Goal: Transaction & Acquisition: Book appointment/travel/reservation

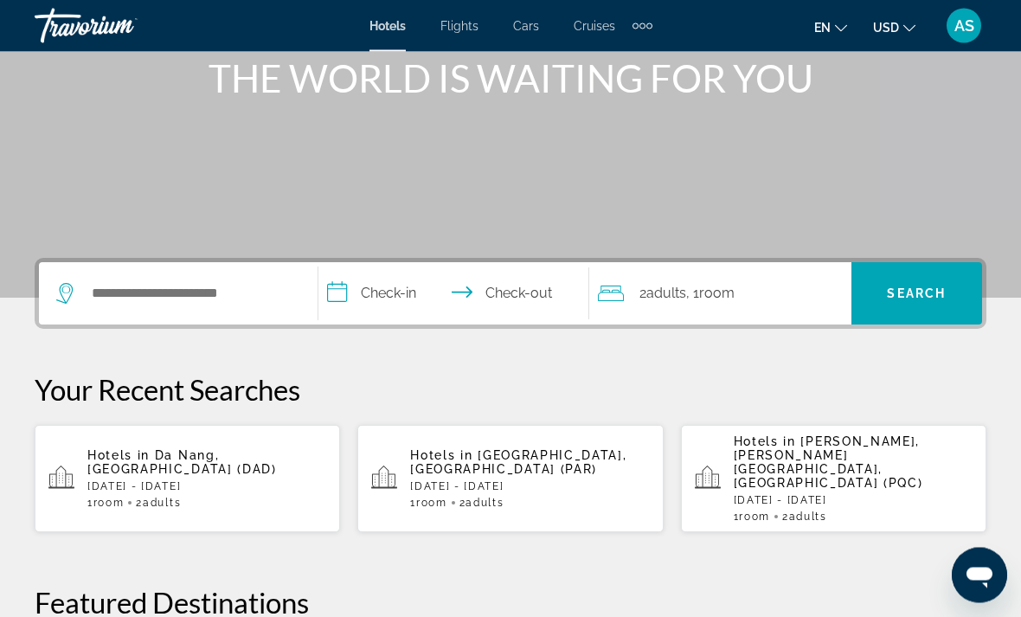
scroll to position [222, 0]
click at [171, 286] on input "Search widget" at bounding box center [191, 293] width 202 height 26
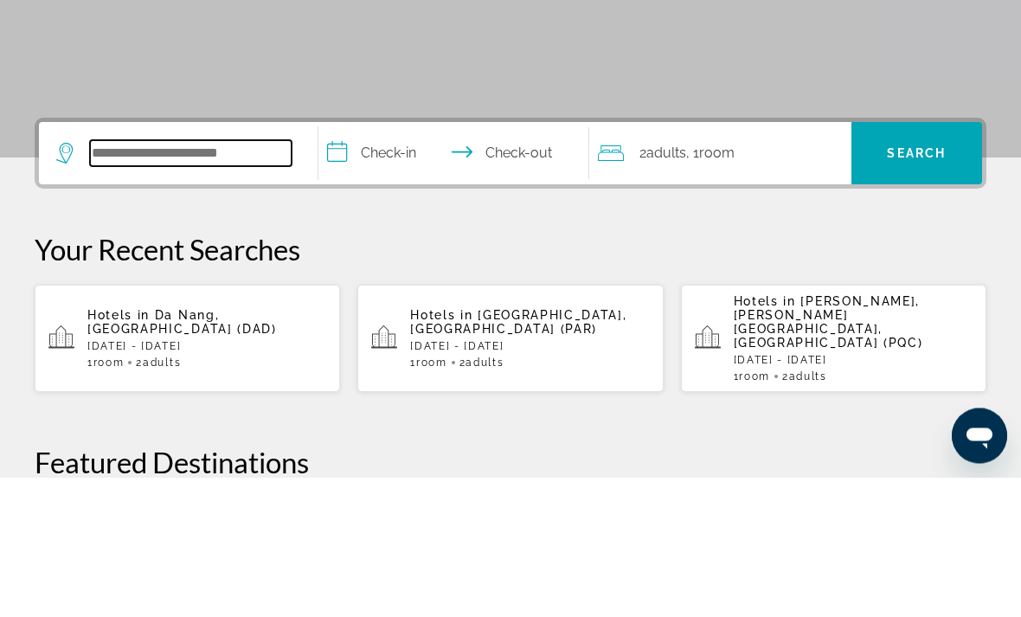
click at [229, 280] on input "Search widget" at bounding box center [191, 293] width 202 height 26
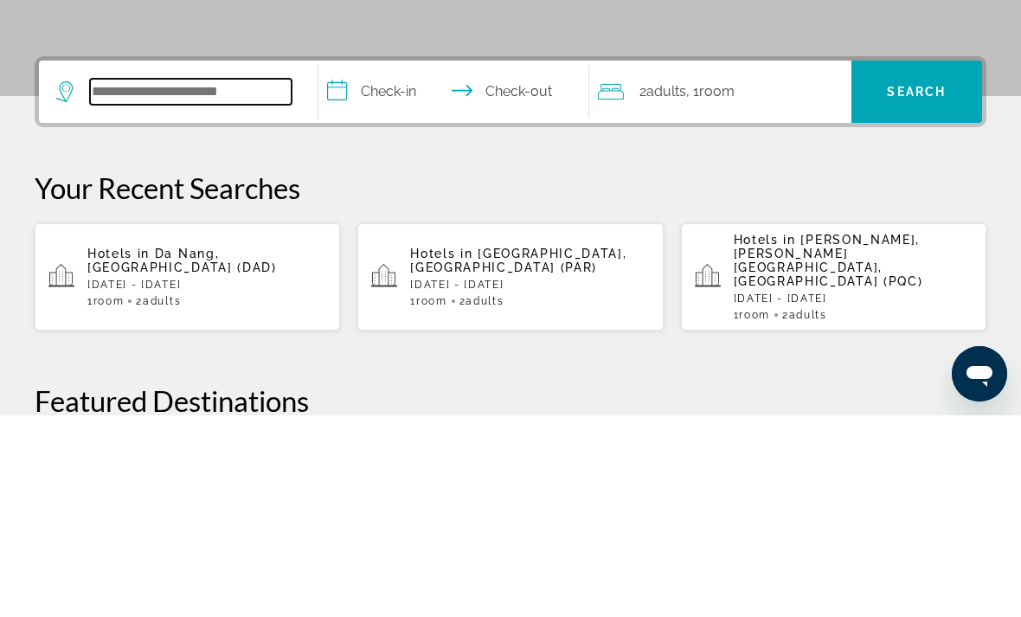
click at [256, 280] on input "Search widget" at bounding box center [191, 293] width 202 height 26
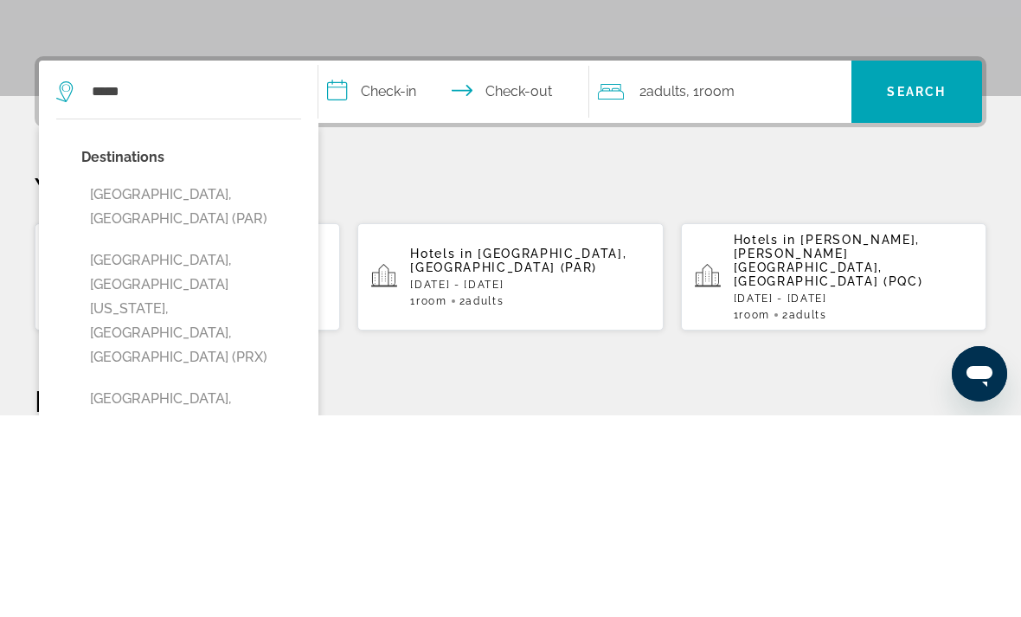
click at [118, 380] on button "[GEOGRAPHIC_DATA], [GEOGRAPHIC_DATA] (PAR)" at bounding box center [191, 408] width 220 height 57
type input "**********"
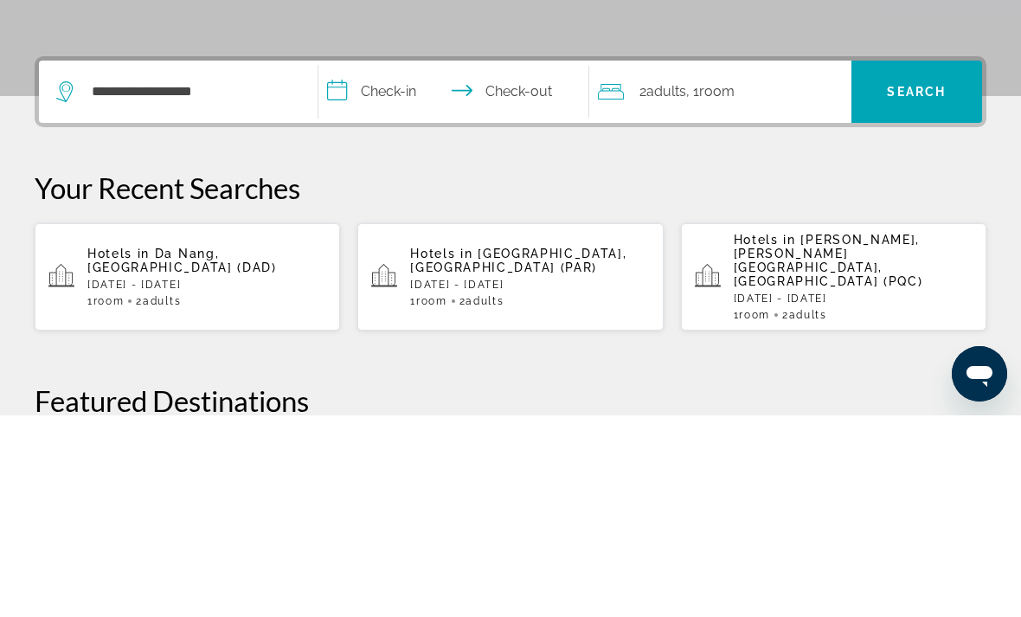
click at [393, 262] on input "**********" at bounding box center [458, 296] width 278 height 68
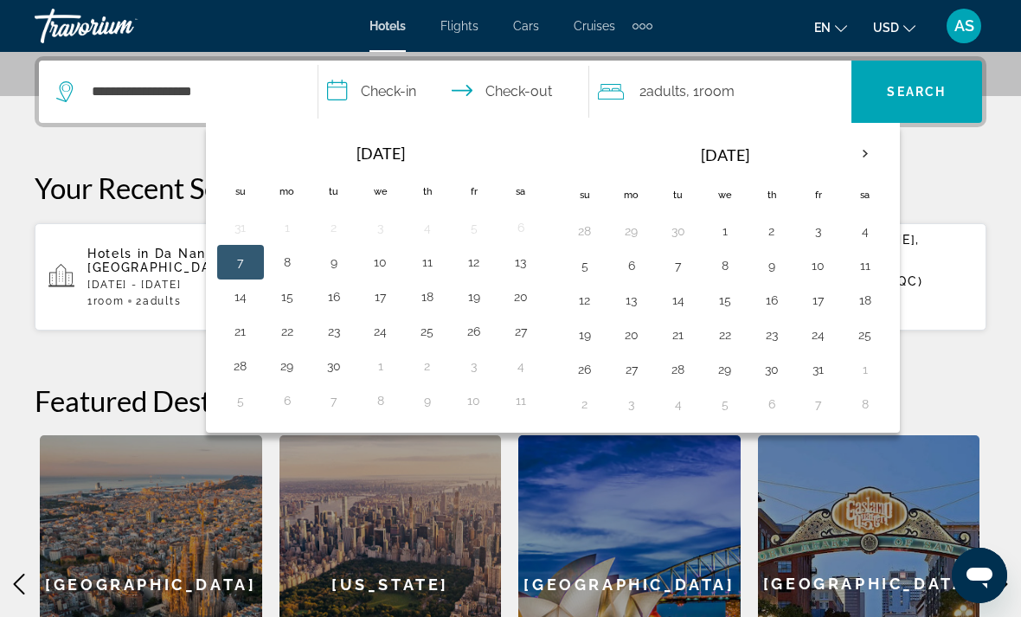
click at [859, 158] on th "Next month" at bounding box center [865, 154] width 47 height 38
click at [683, 372] on button "25" at bounding box center [679, 369] width 28 height 24
click at [867, 368] on button "29" at bounding box center [866, 369] width 28 height 24
type input "**********"
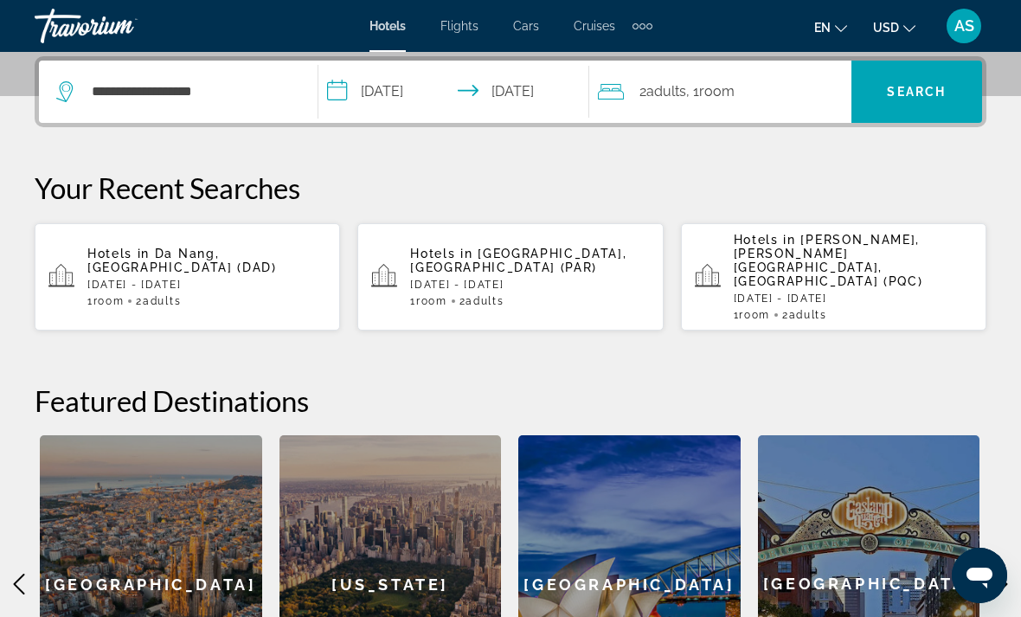
click at [900, 94] on span "Search" at bounding box center [916, 92] width 59 height 14
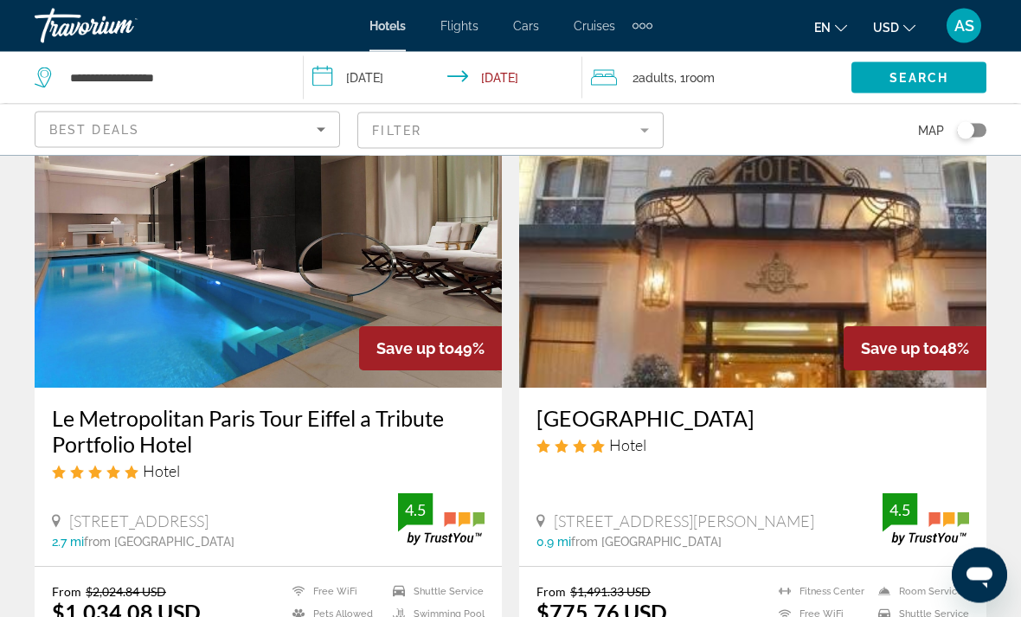
scroll to position [722, 0]
click at [304, 136] on div "Best Deals" at bounding box center [182, 129] width 267 height 21
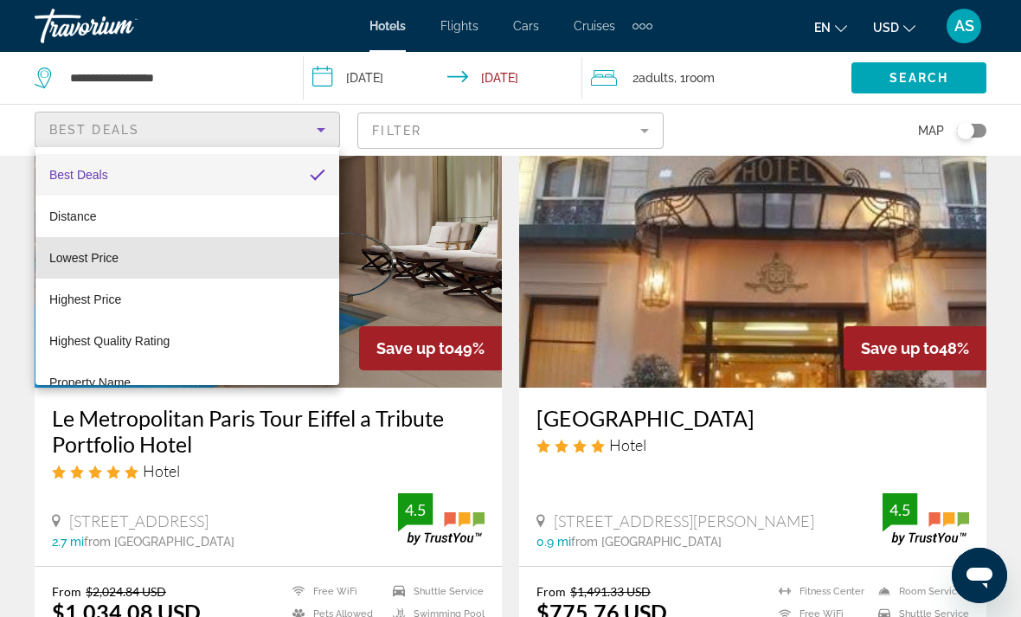
click at [128, 256] on mat-option "Lowest Price" at bounding box center [187, 258] width 304 height 42
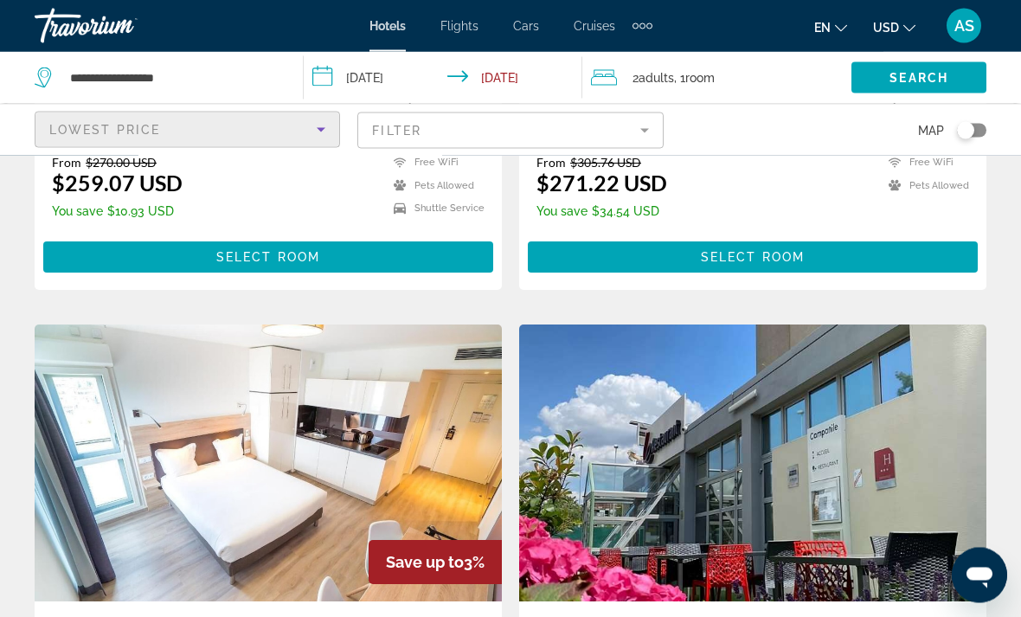
scroll to position [3095, 0]
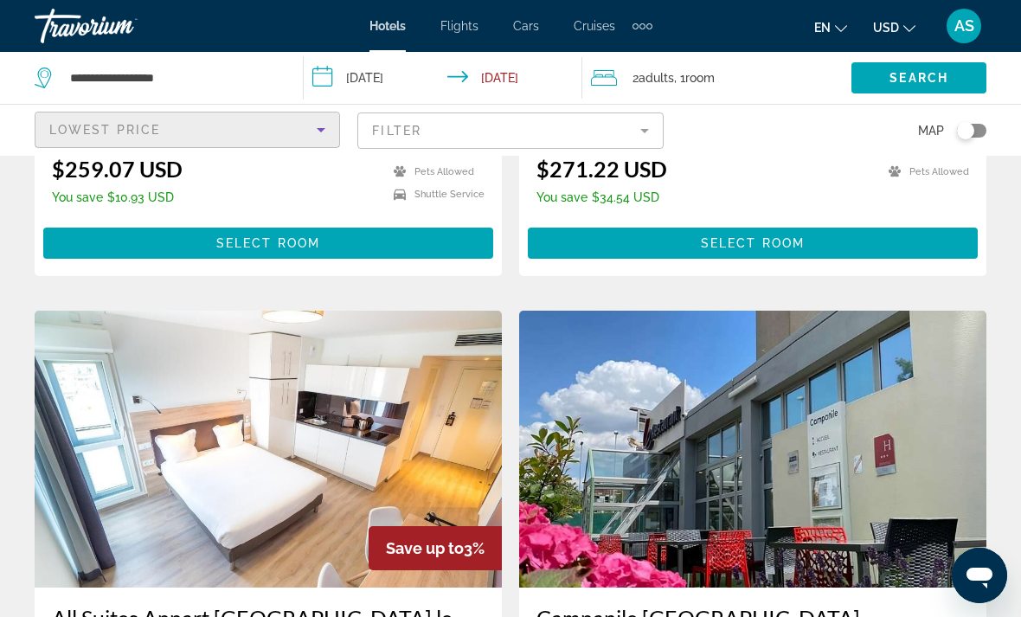
click at [638, 128] on mat-form-field "Filter" at bounding box center [510, 131] width 306 height 36
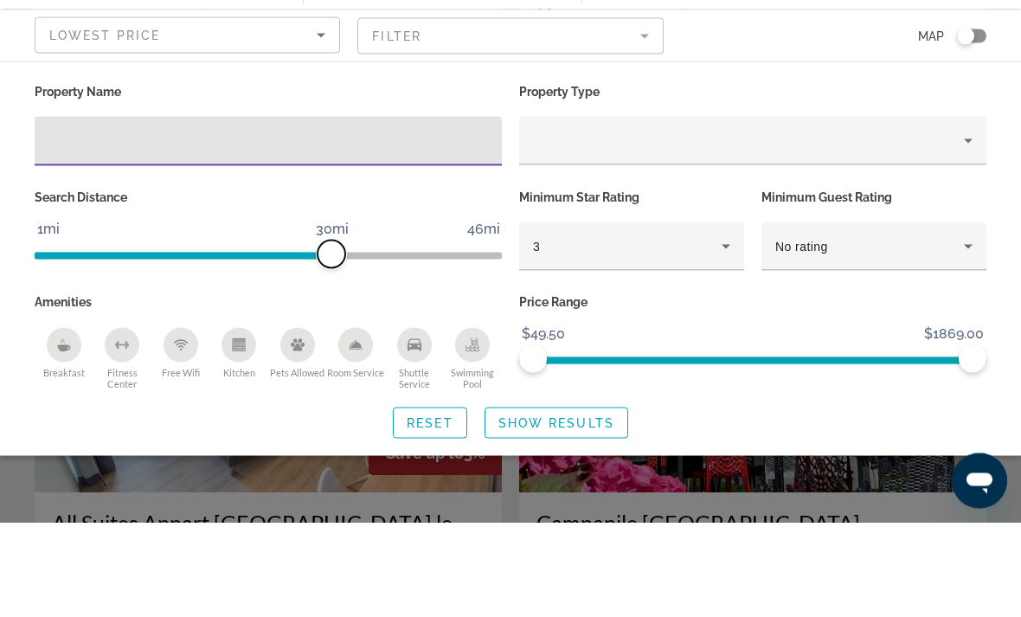
scroll to position [3190, 0]
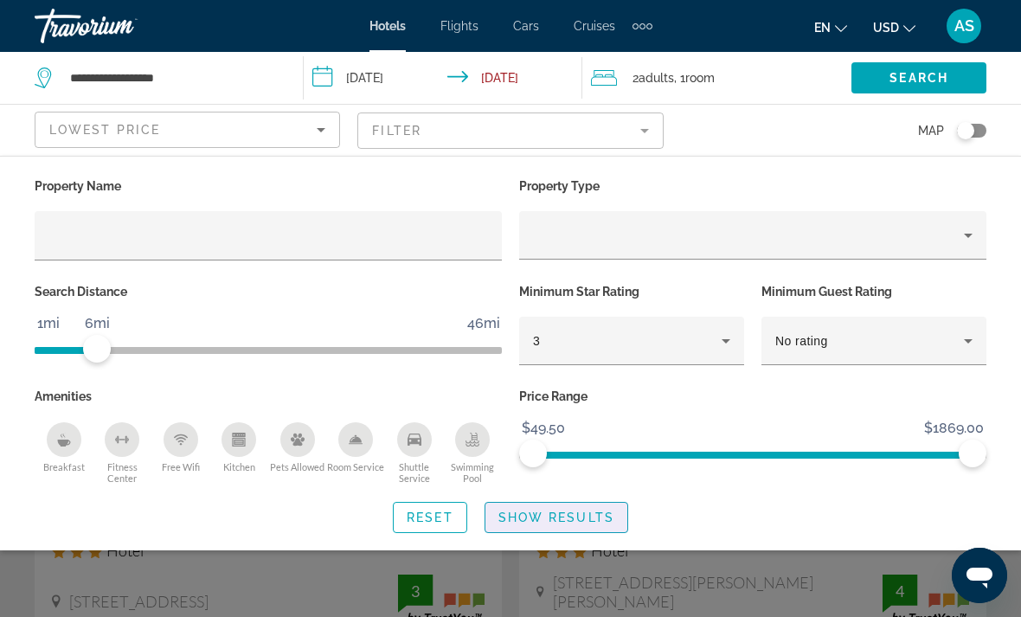
click at [595, 521] on span "Show Results" at bounding box center [557, 518] width 116 height 14
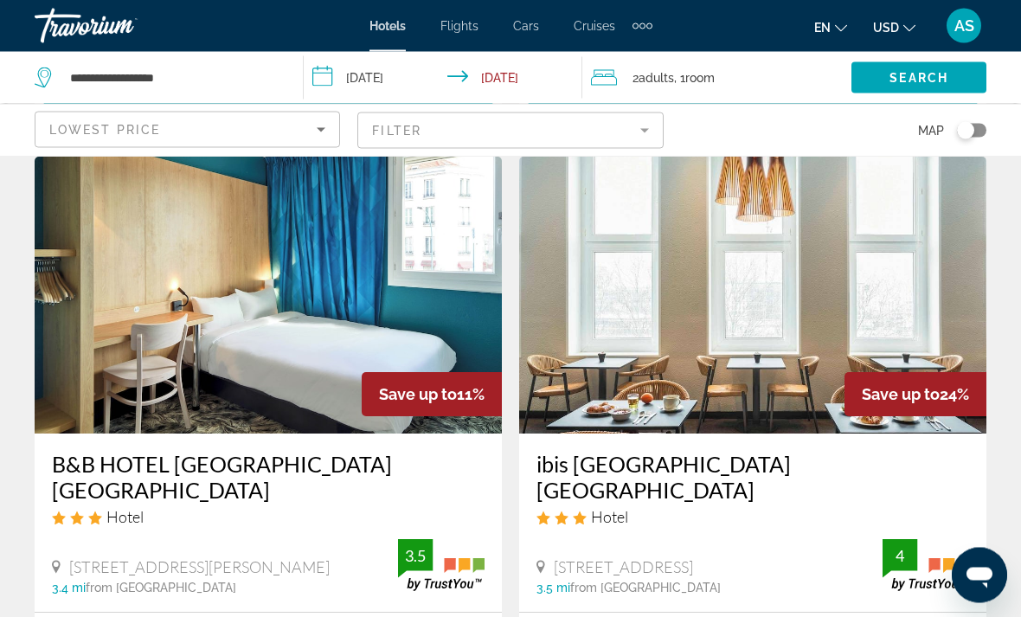
scroll to position [3278, 0]
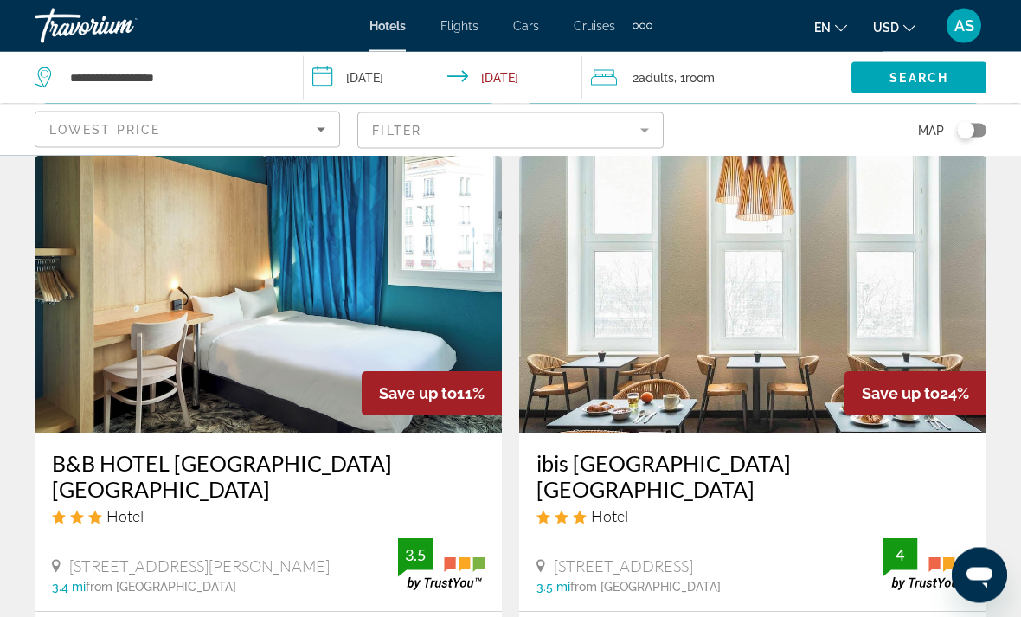
click at [234, 139] on div "Lowest Price" at bounding box center [182, 129] width 267 height 21
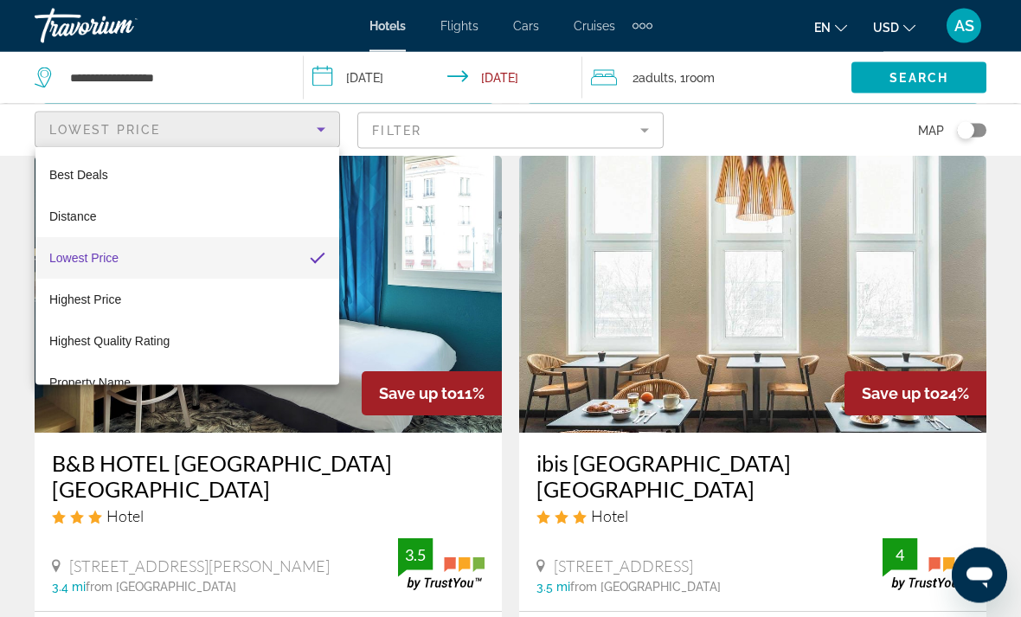
scroll to position [3279, 0]
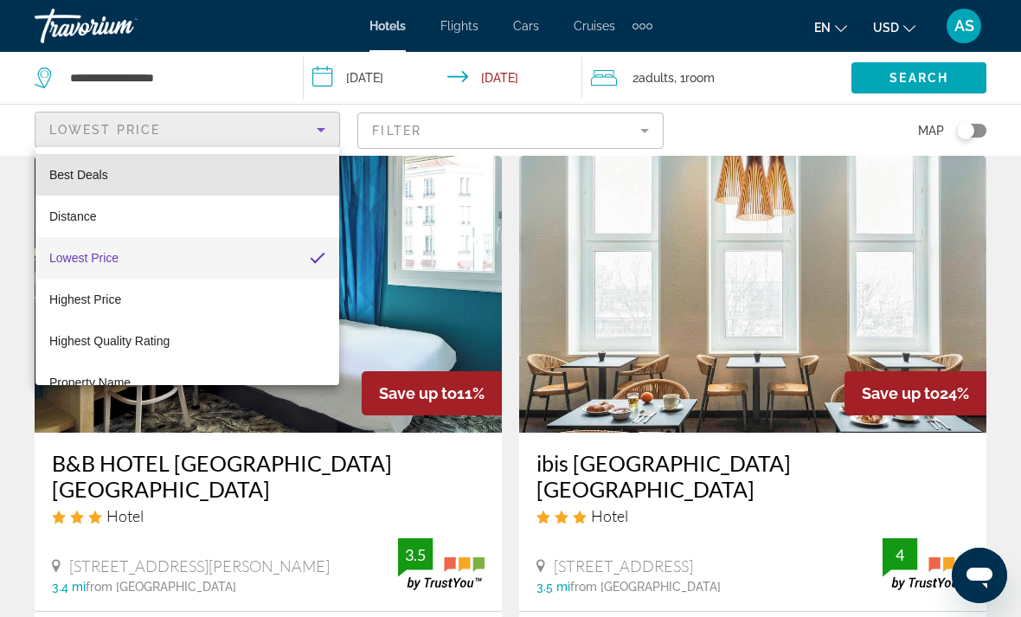
click at [84, 168] on span "Best Deals" at bounding box center [78, 175] width 59 height 14
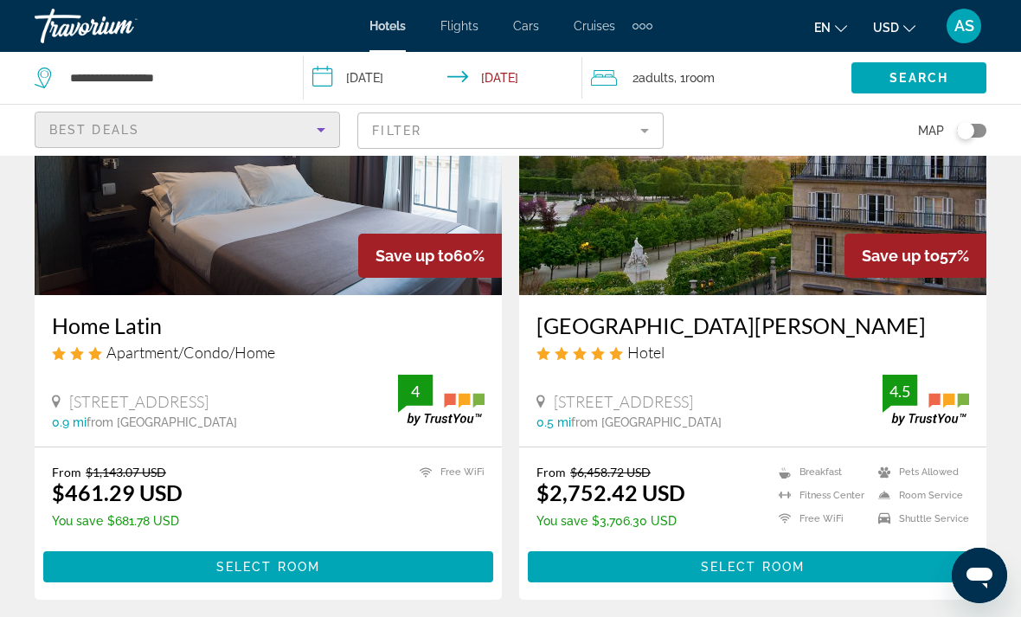
scroll to position [205, 0]
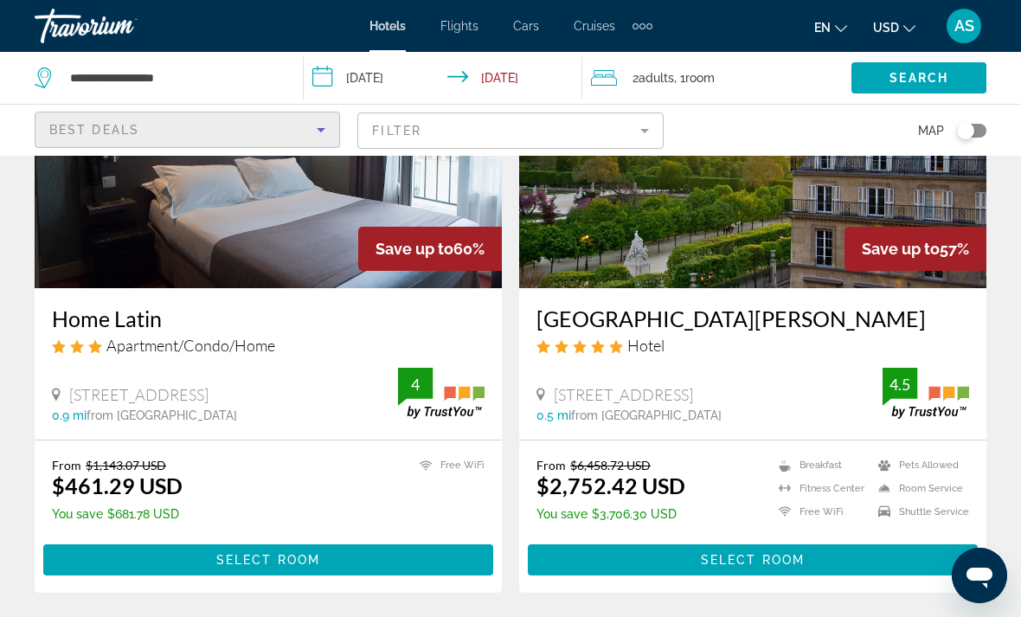
click at [93, 569] on span "Main content" at bounding box center [268, 560] width 450 height 42
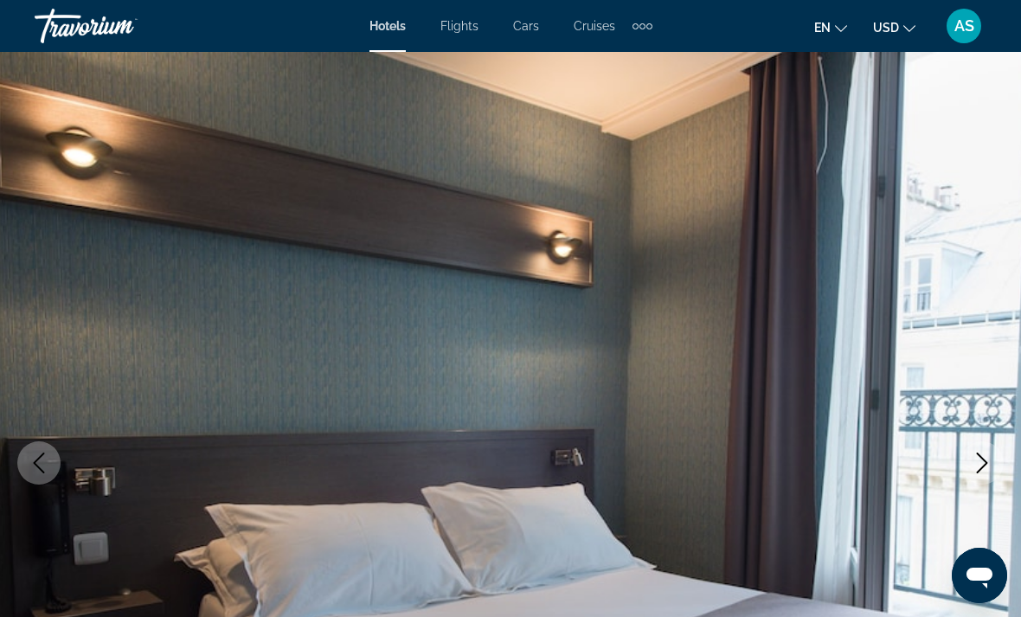
click at [975, 464] on icon "Next image" at bounding box center [982, 463] width 21 height 21
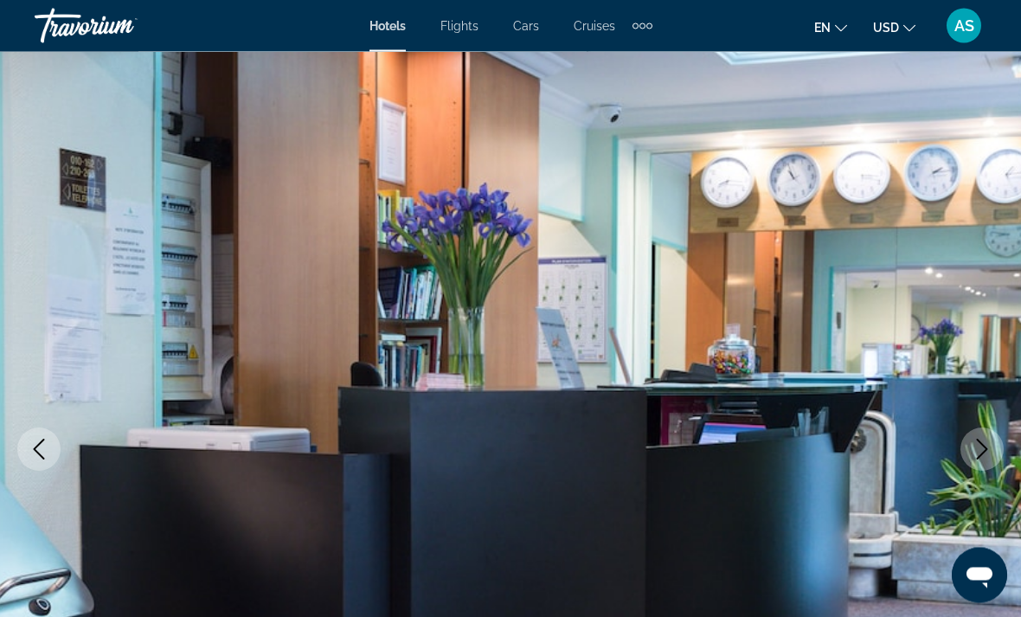
scroll to position [16, 0]
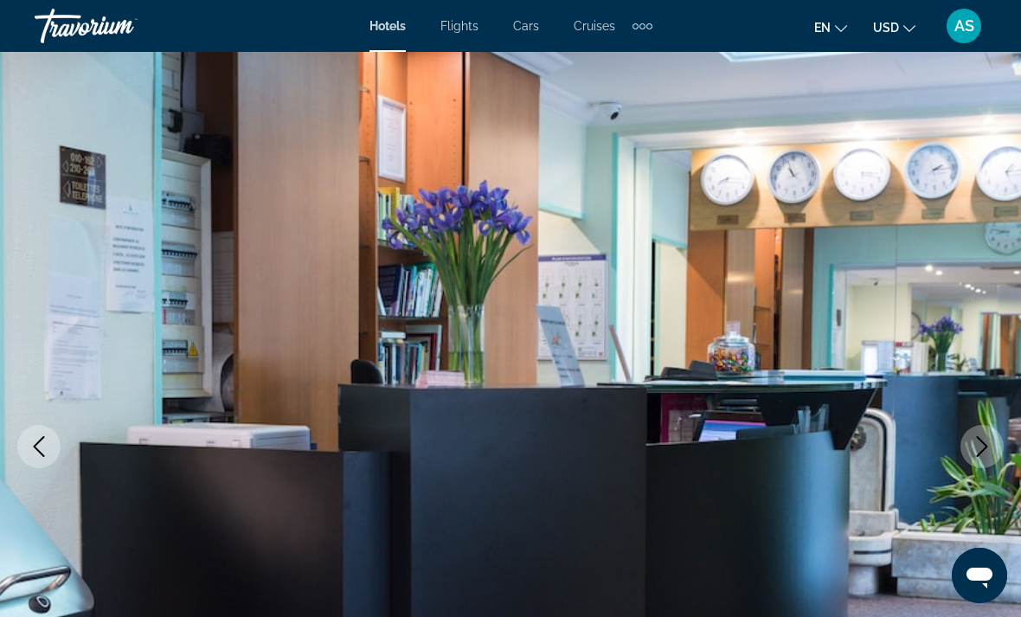
click at [978, 462] on button "Next image" at bounding box center [982, 446] width 43 height 43
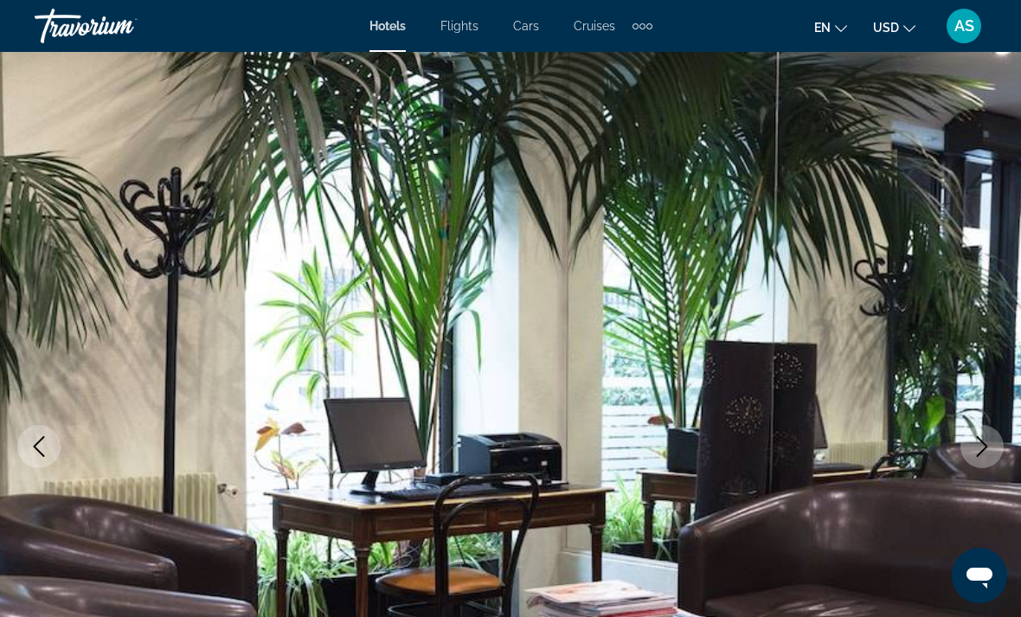
click at [980, 460] on button "Next image" at bounding box center [982, 446] width 43 height 43
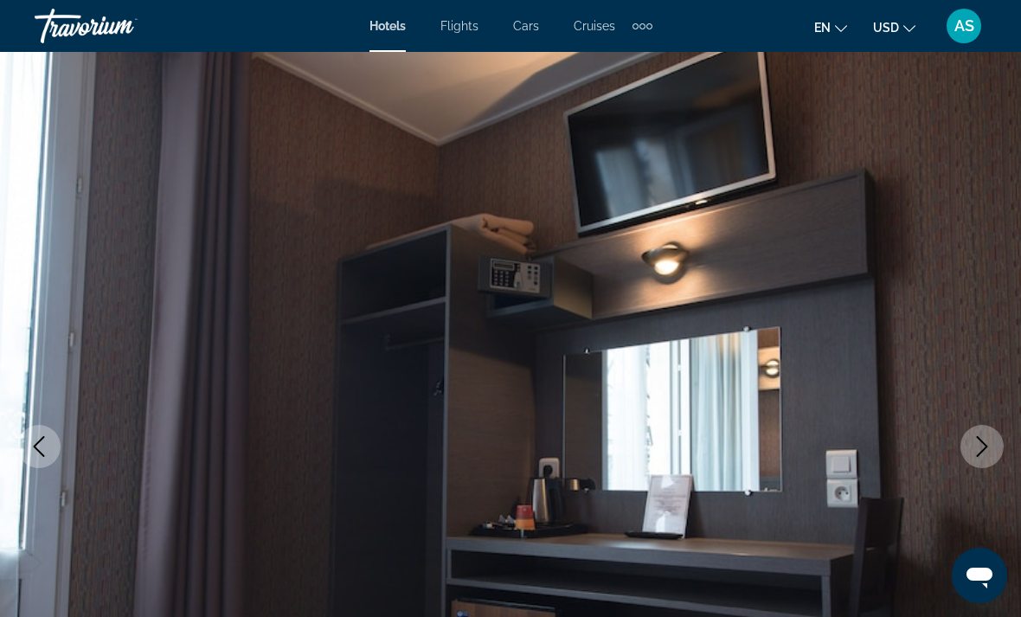
click at [976, 466] on button "Next image" at bounding box center [982, 446] width 43 height 43
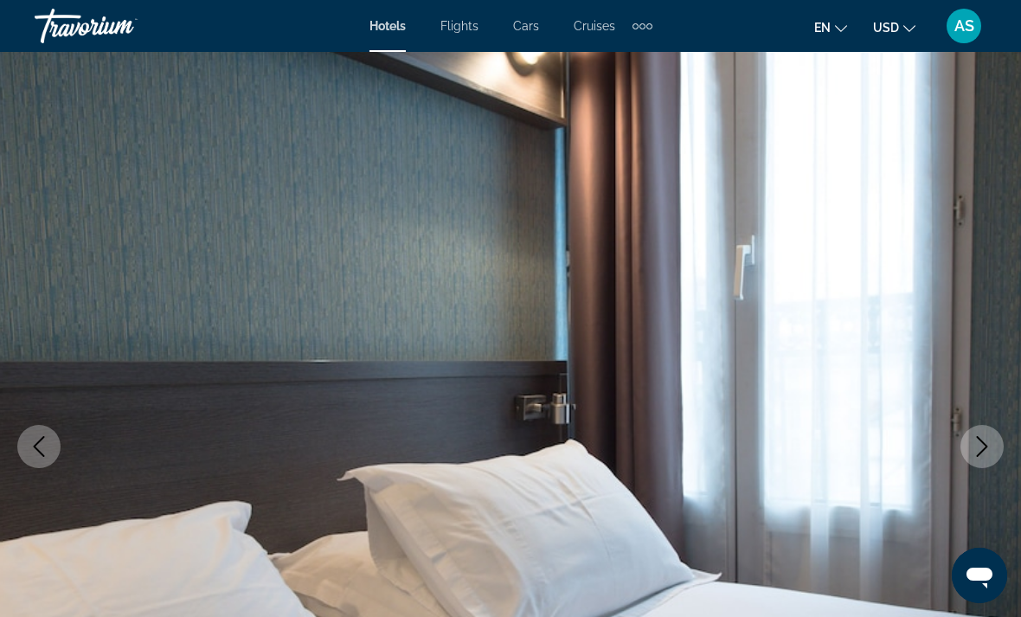
click at [987, 449] on icon "Next image" at bounding box center [982, 446] width 21 height 21
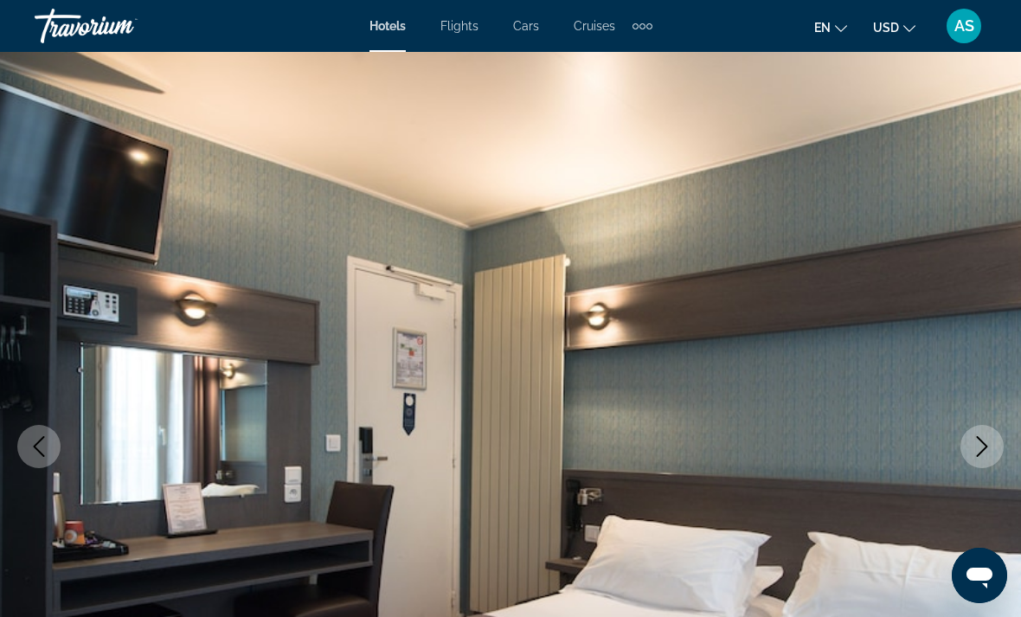
click at [980, 458] on button "Next image" at bounding box center [982, 446] width 43 height 43
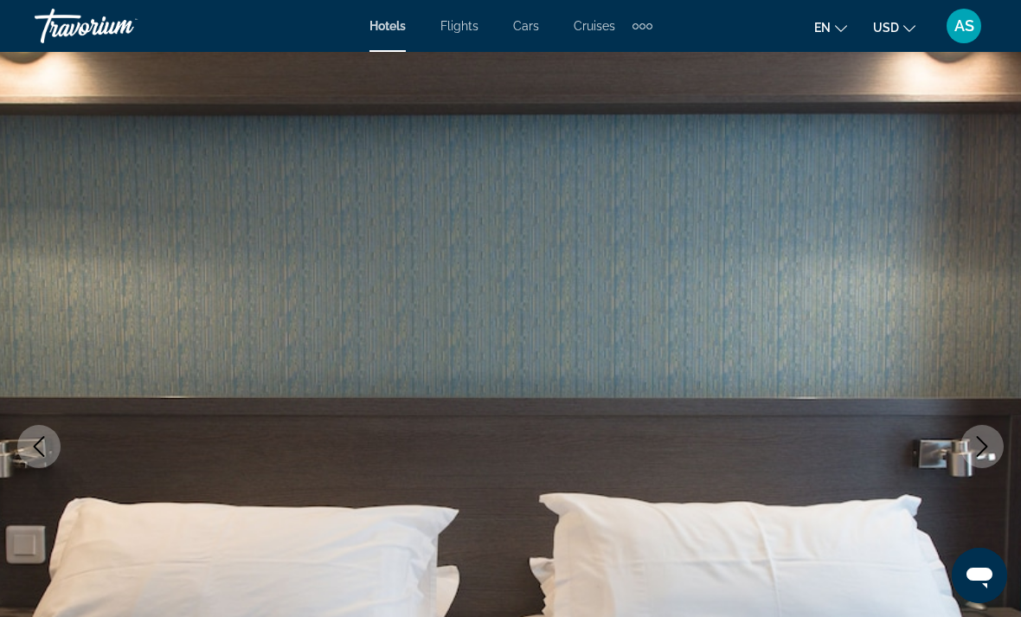
click at [976, 463] on button "Next image" at bounding box center [982, 446] width 43 height 43
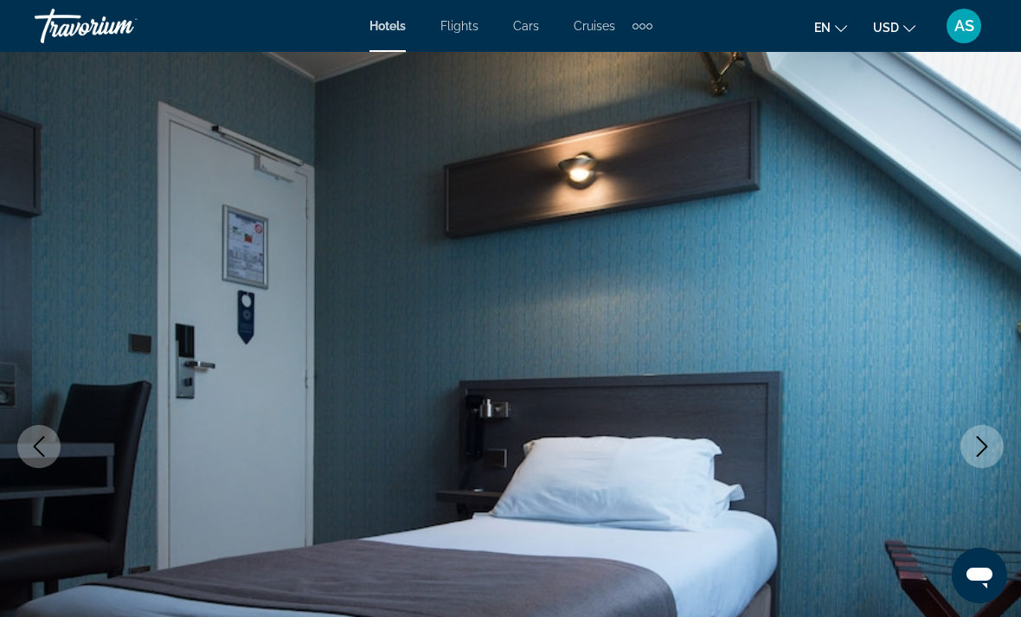
click at [979, 459] on button "Next image" at bounding box center [982, 446] width 43 height 43
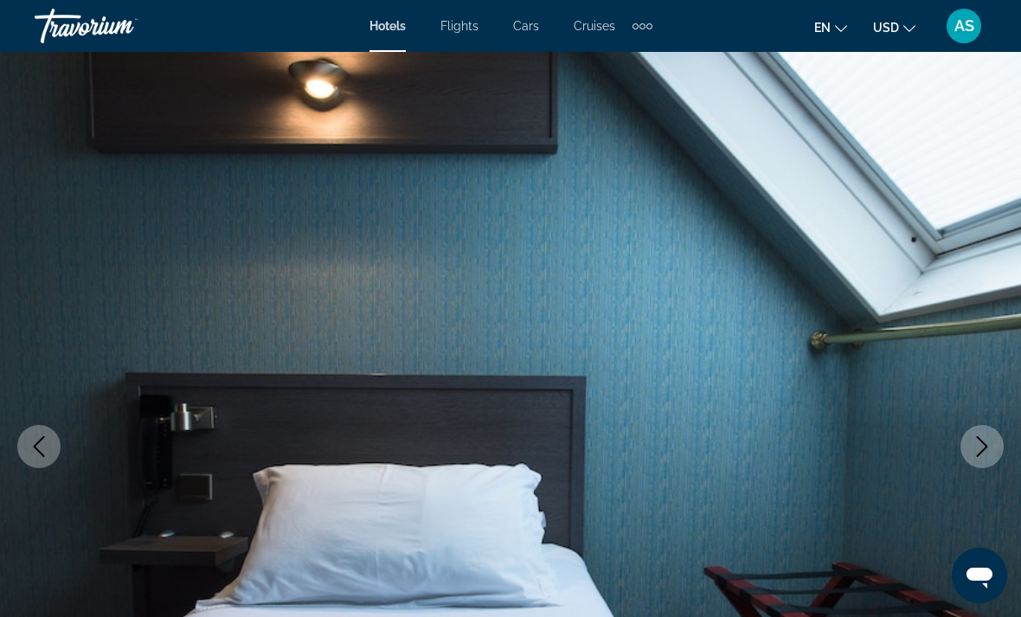
click at [978, 460] on button "Next image" at bounding box center [982, 446] width 43 height 43
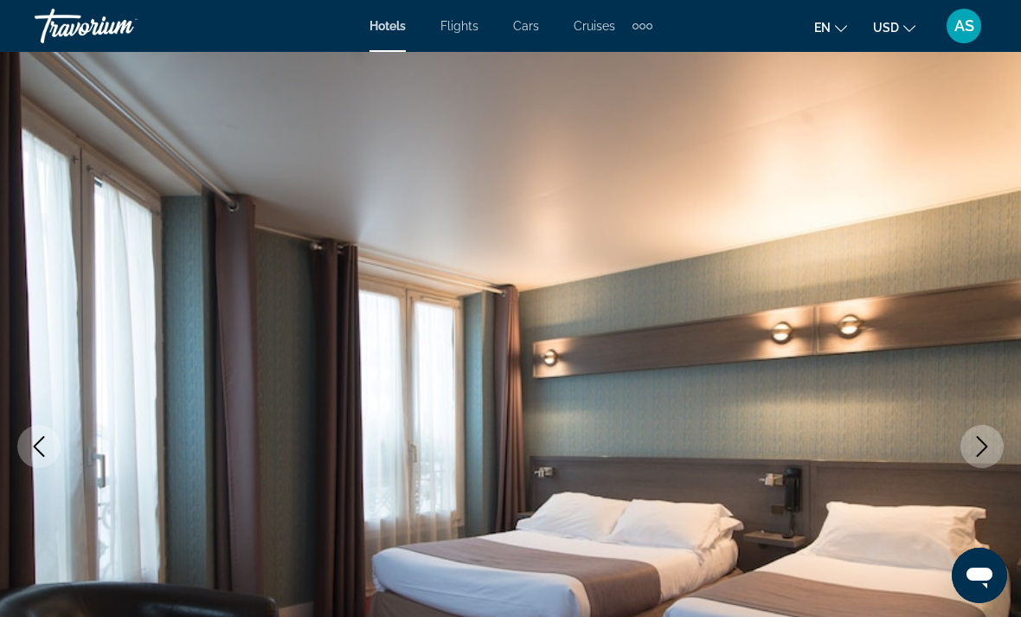
click at [976, 460] on button "Next image" at bounding box center [982, 446] width 43 height 43
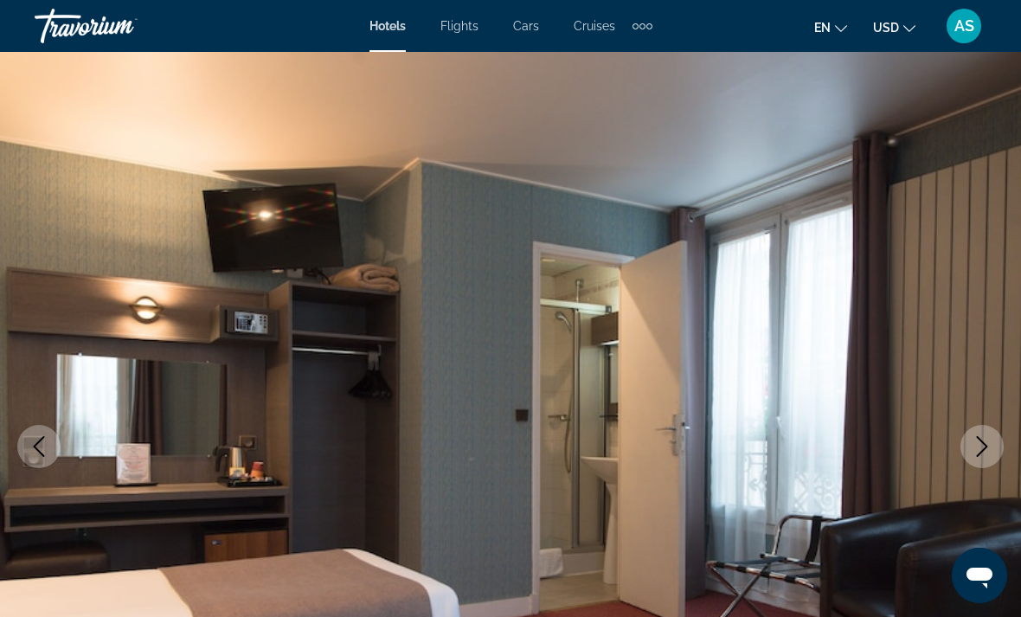
click at [977, 460] on button "Next image" at bounding box center [982, 446] width 43 height 43
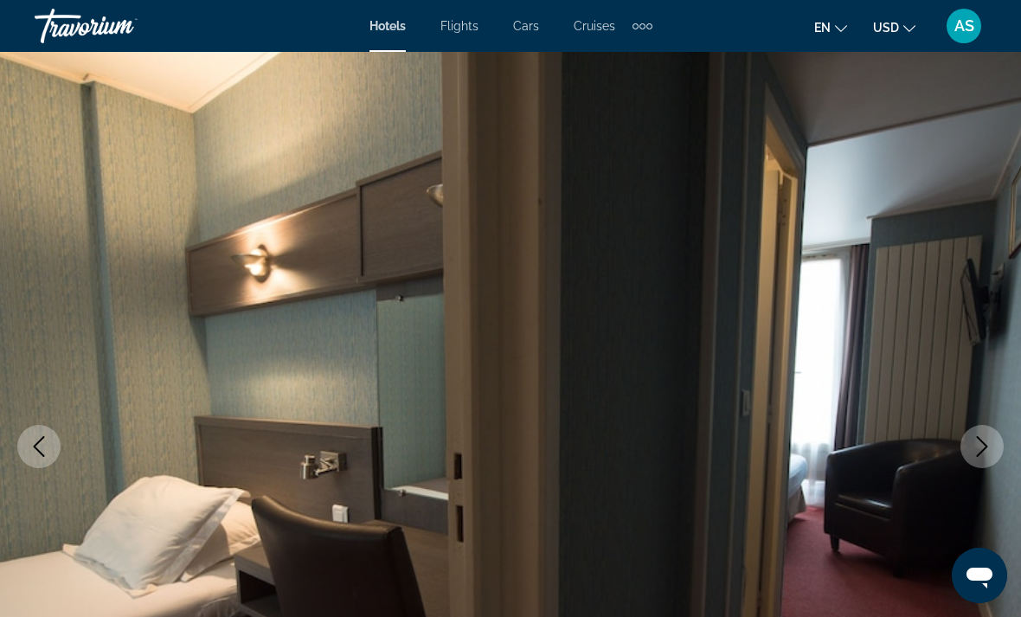
scroll to position [0, 0]
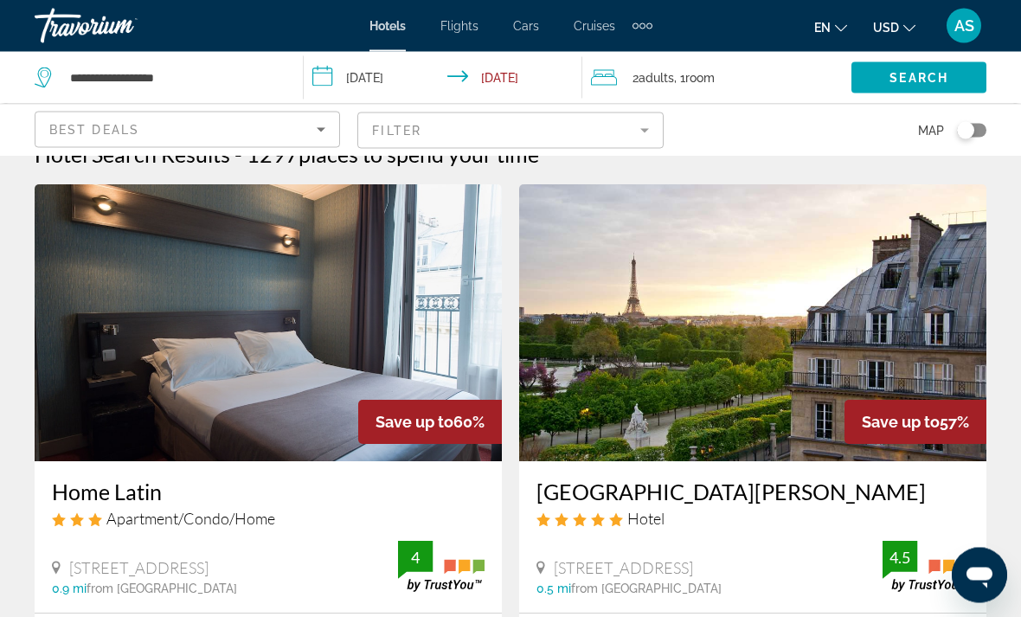
scroll to position [35, 0]
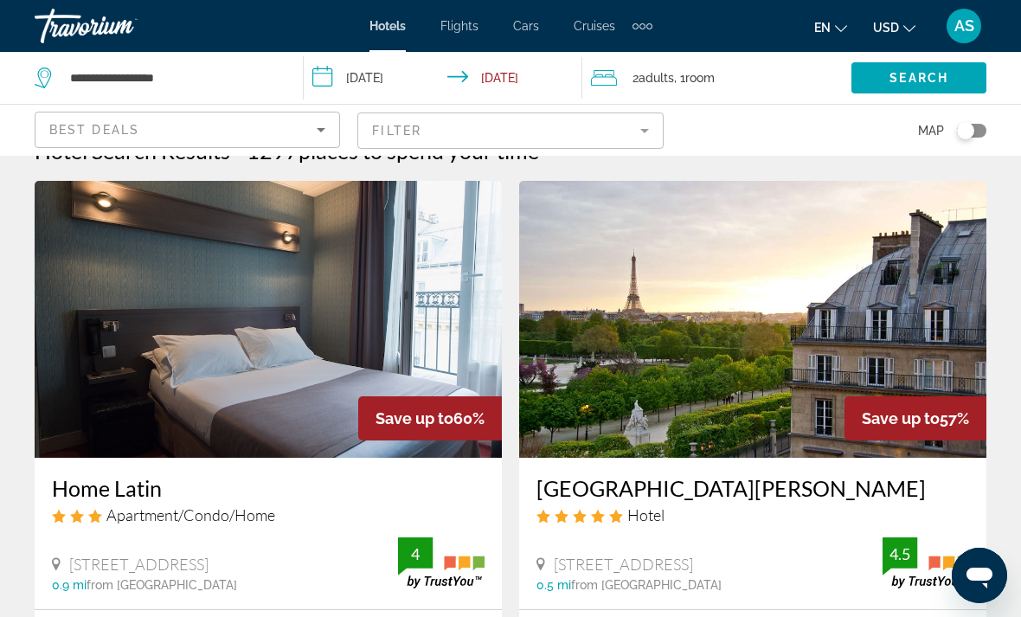
click at [706, 81] on span "Room" at bounding box center [699, 78] width 29 height 14
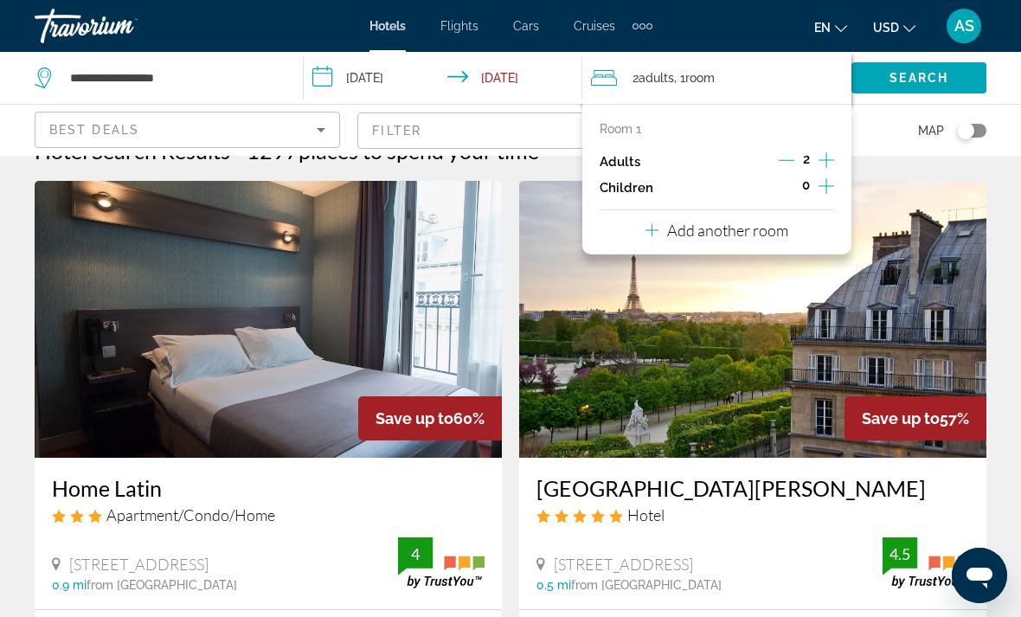
click at [823, 156] on icon "Increment adults" at bounding box center [827, 160] width 16 height 21
click at [923, 79] on span "Search" at bounding box center [919, 78] width 59 height 14
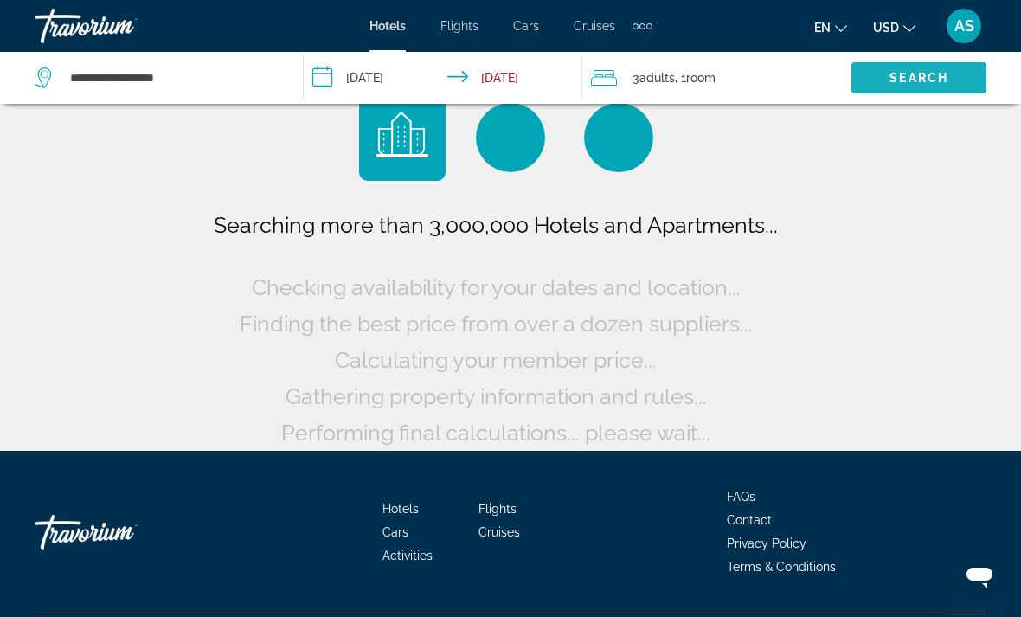
scroll to position [26, 0]
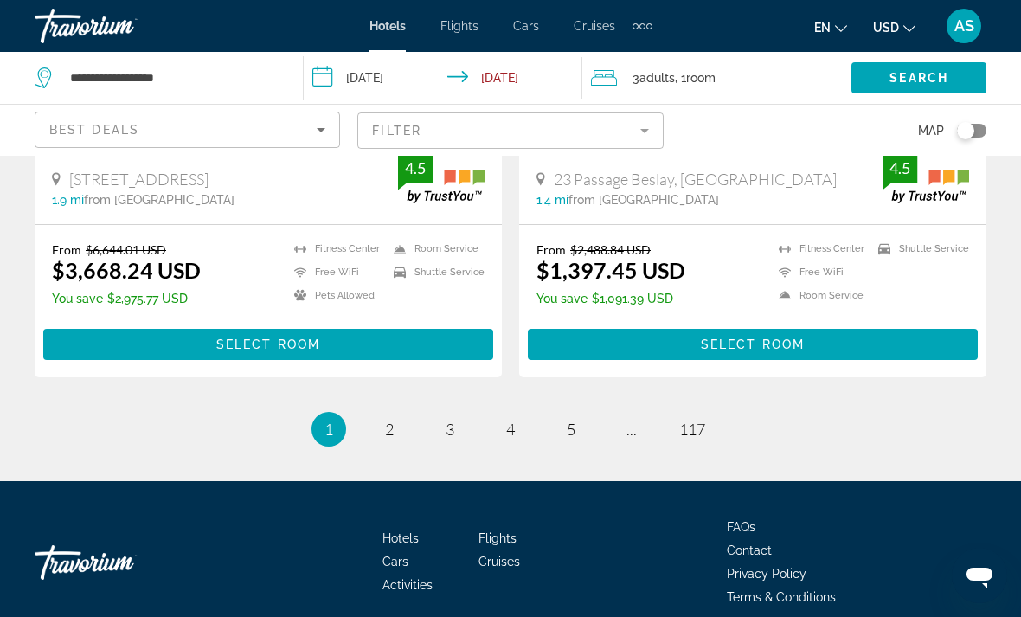
scroll to position [3549, 0]
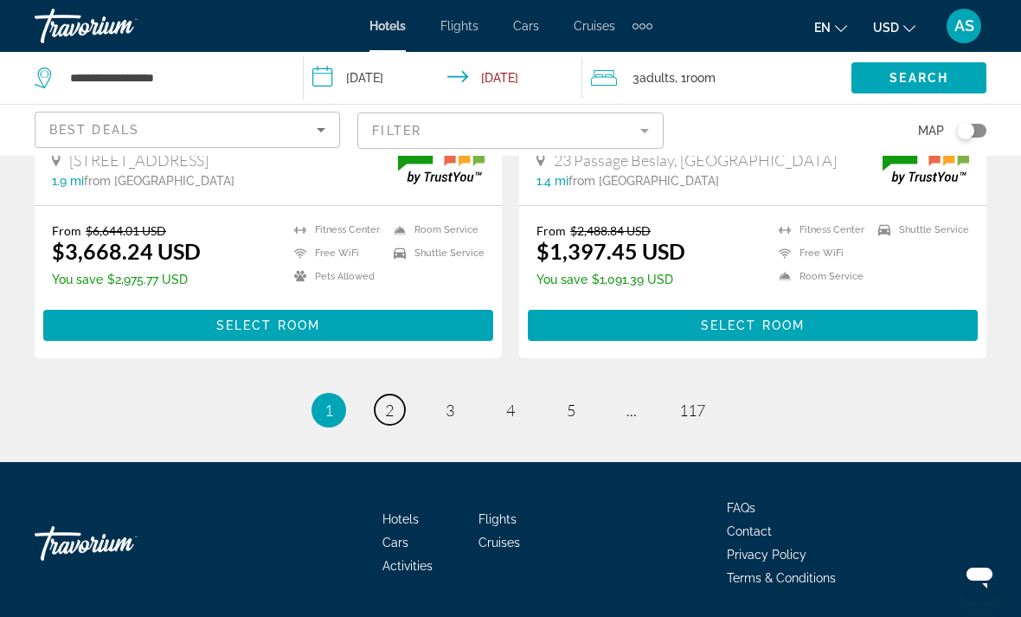
click at [393, 419] on link "page 2" at bounding box center [390, 410] width 30 height 30
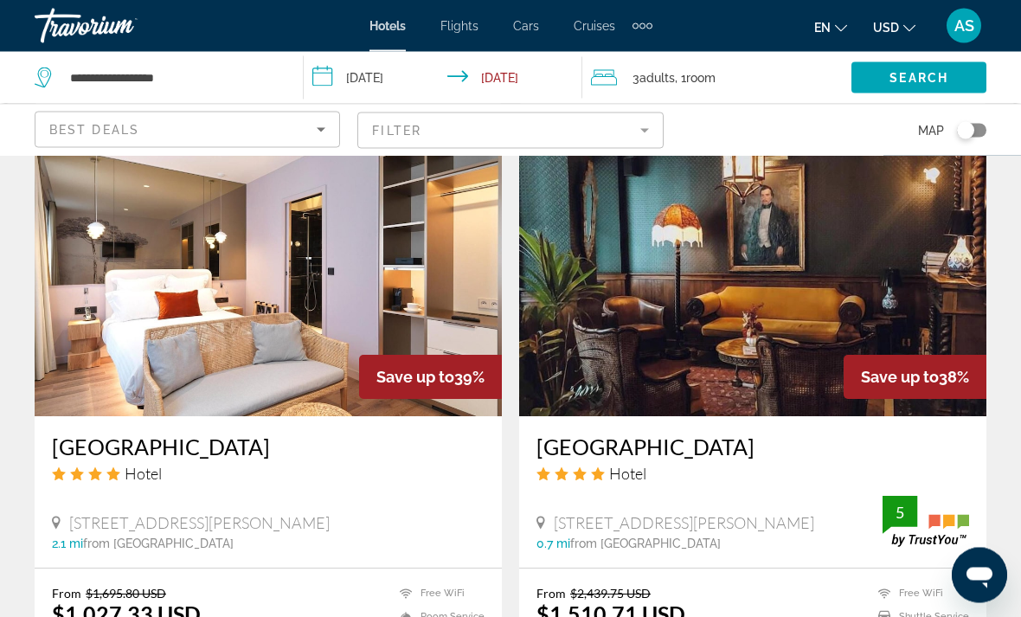
scroll to position [1310, 0]
click at [275, 139] on div "Best Deals" at bounding box center [182, 129] width 267 height 21
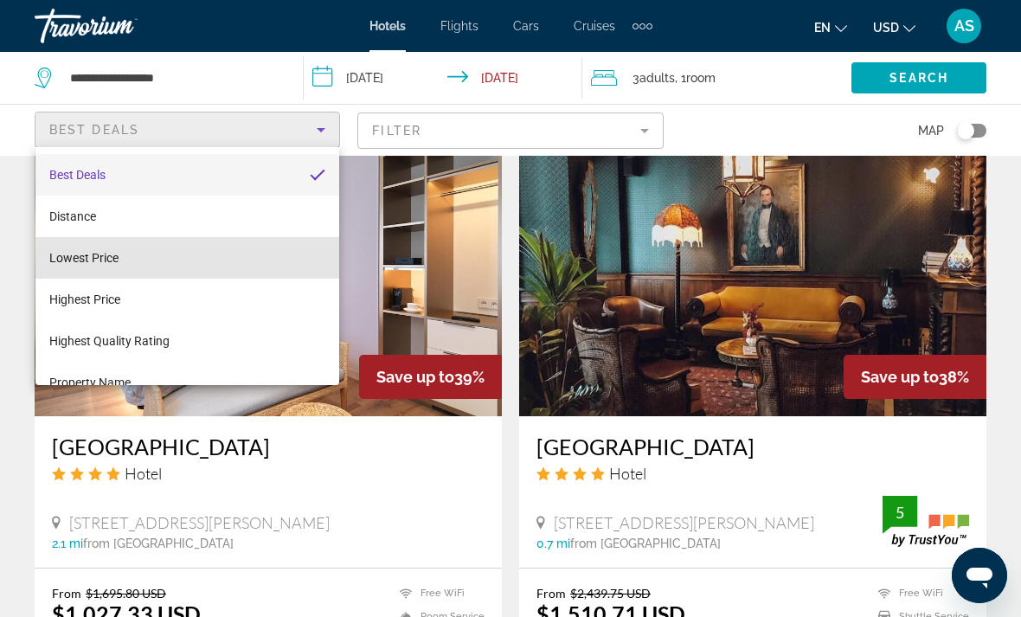
click at [114, 273] on mat-option "Lowest Price" at bounding box center [187, 258] width 304 height 42
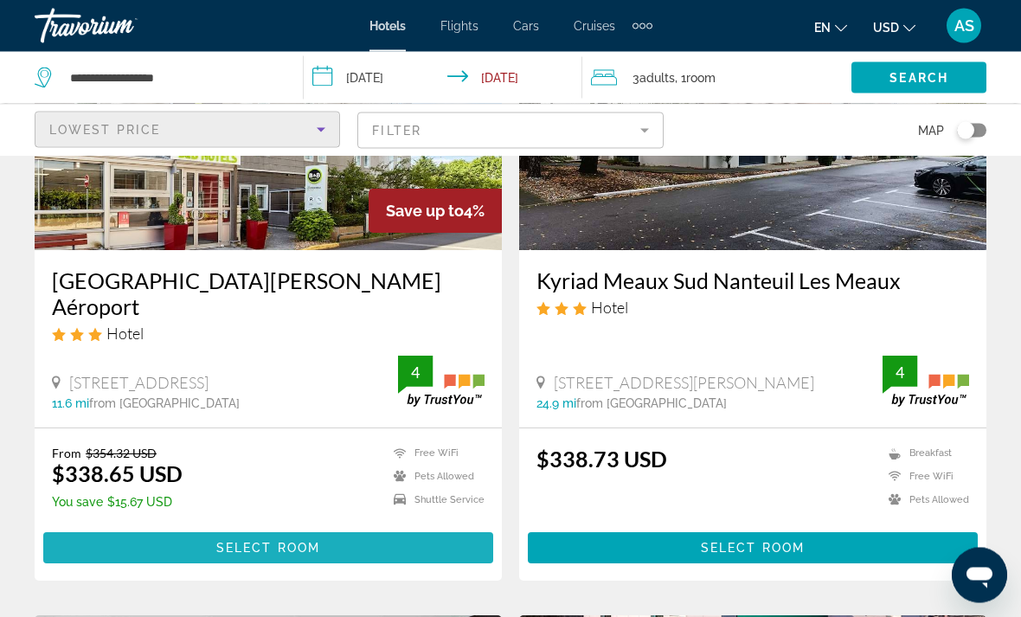
scroll to position [243, 0]
click at [384, 527] on span "Main content" at bounding box center [268, 548] width 450 height 42
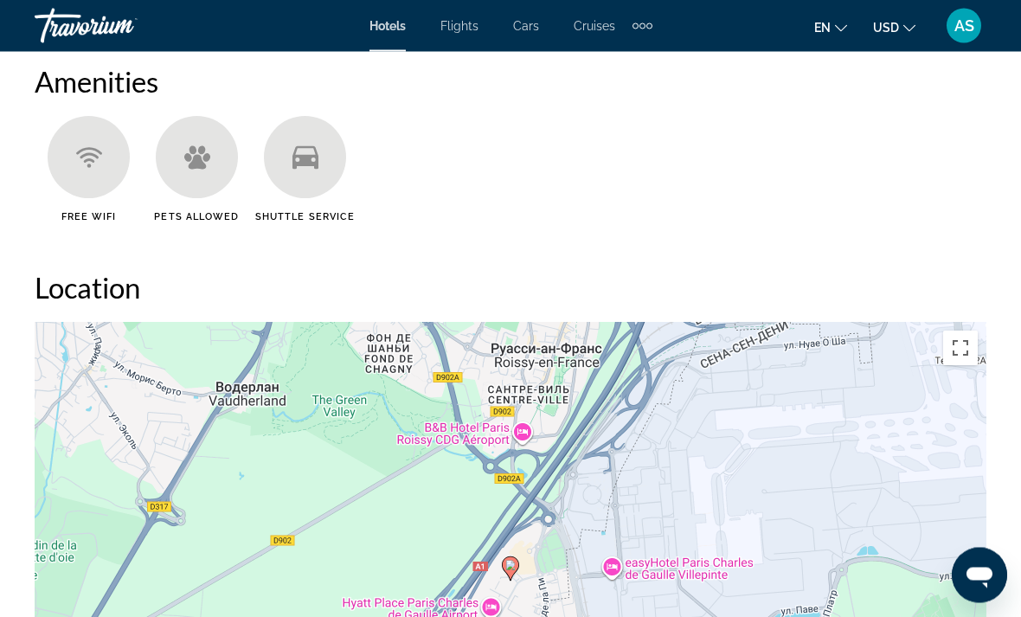
scroll to position [1721, 0]
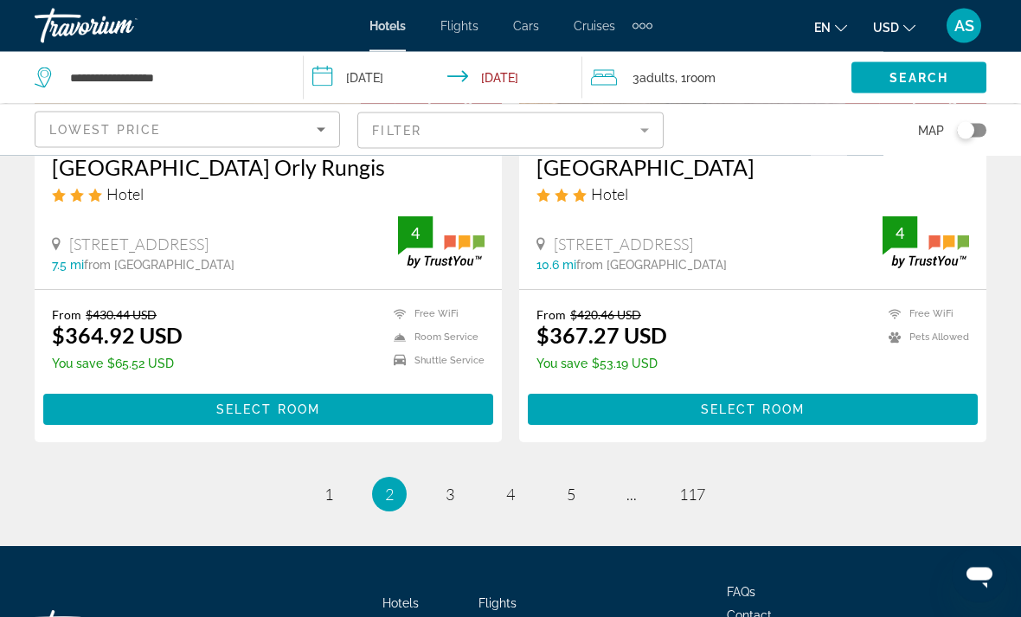
scroll to position [3543, 0]
click at [325, 485] on span "1" at bounding box center [329, 494] width 9 height 19
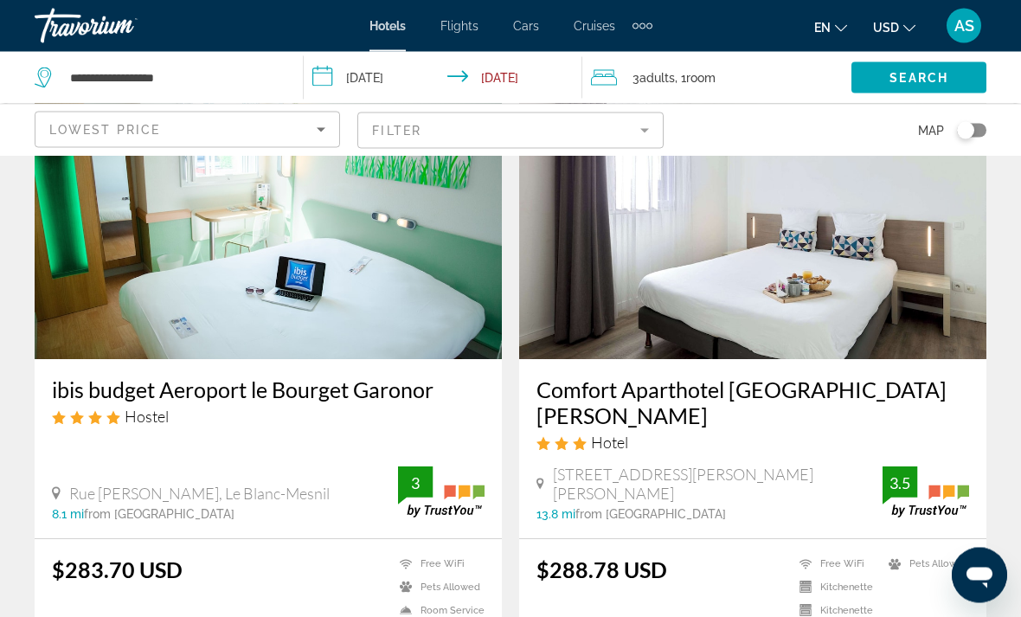
scroll to position [828, 0]
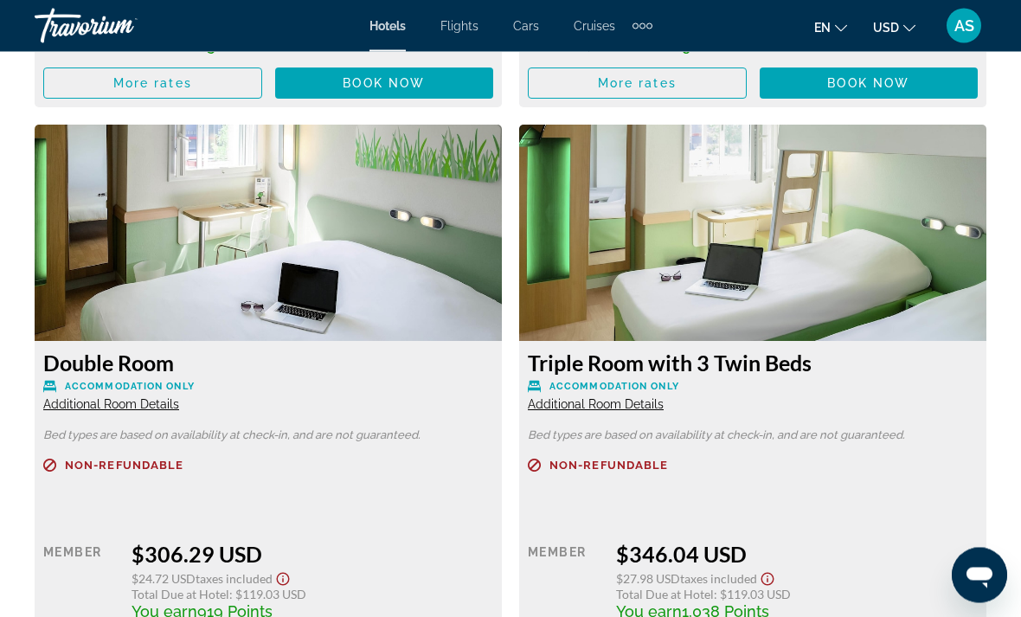
scroll to position [3185, 0]
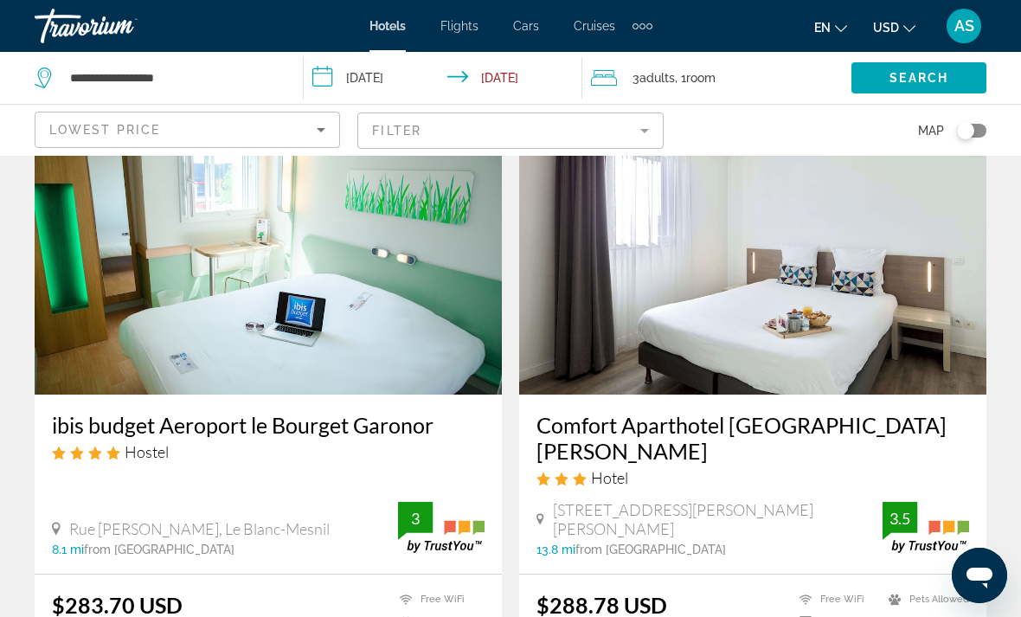
scroll to position [796, 0]
